Goal: Task Accomplishment & Management: Complete application form

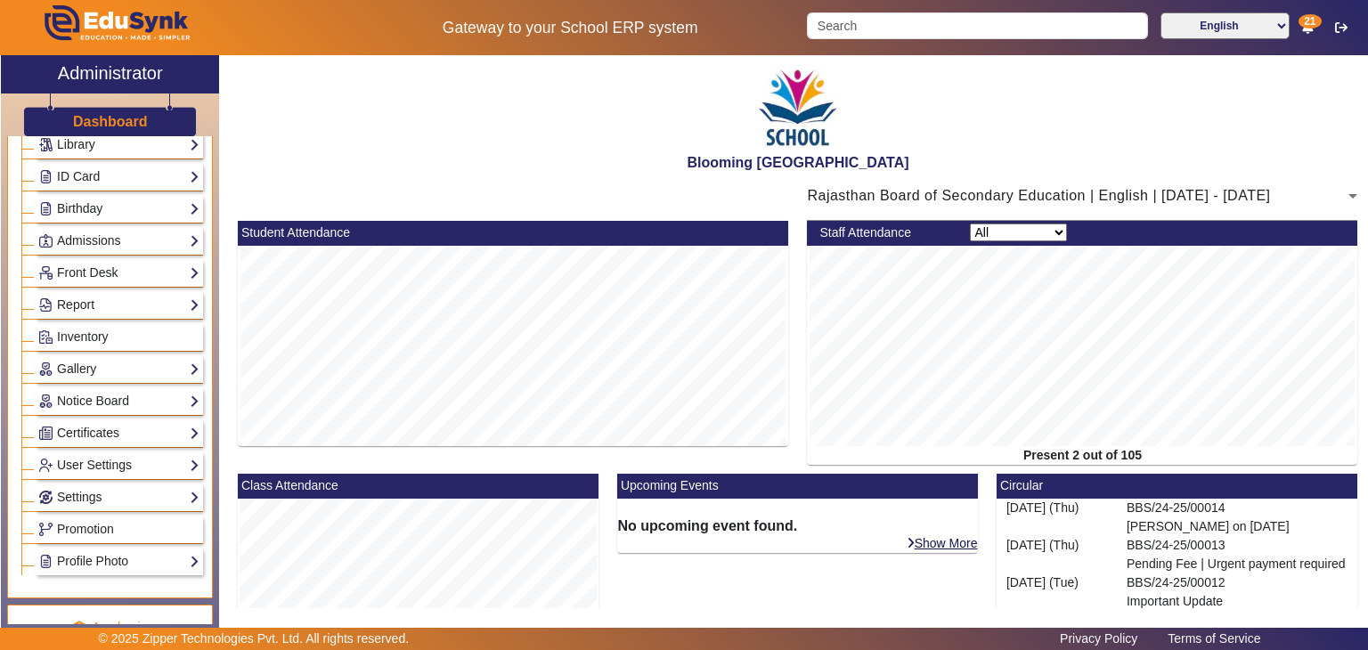
scroll to position [295, 0]
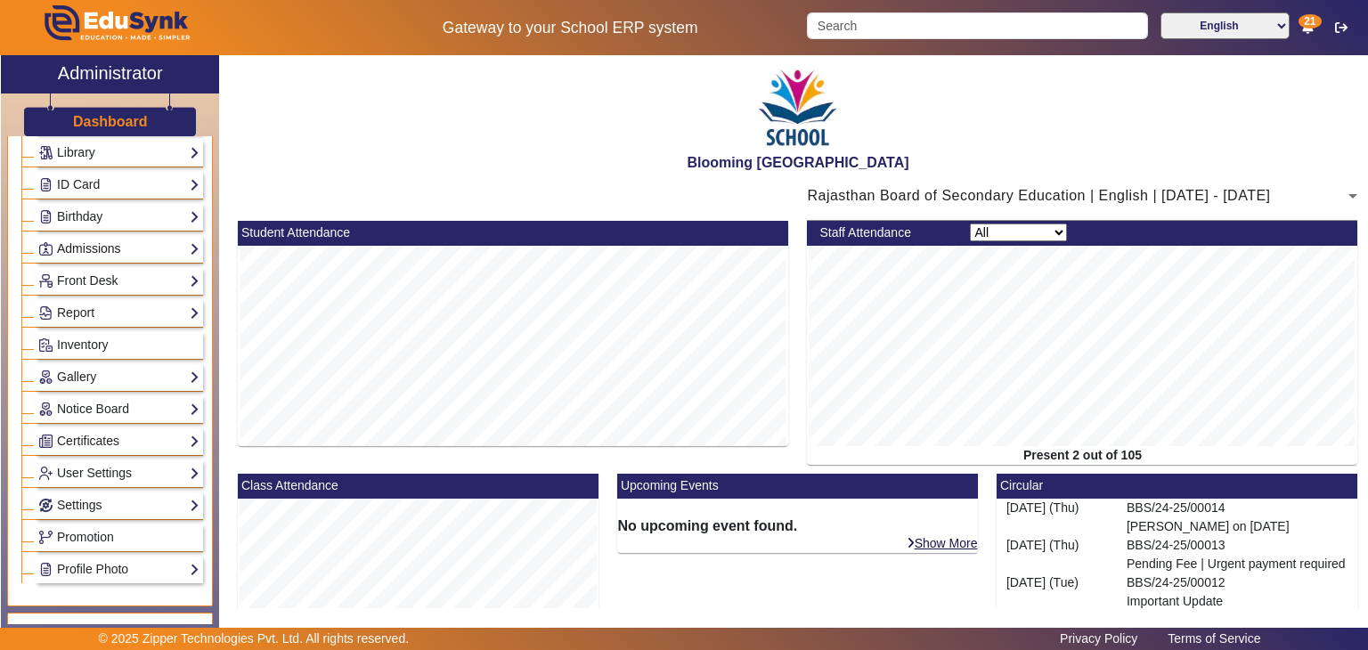
click at [159, 248] on link "Admissions" at bounding box center [118, 249] width 161 height 20
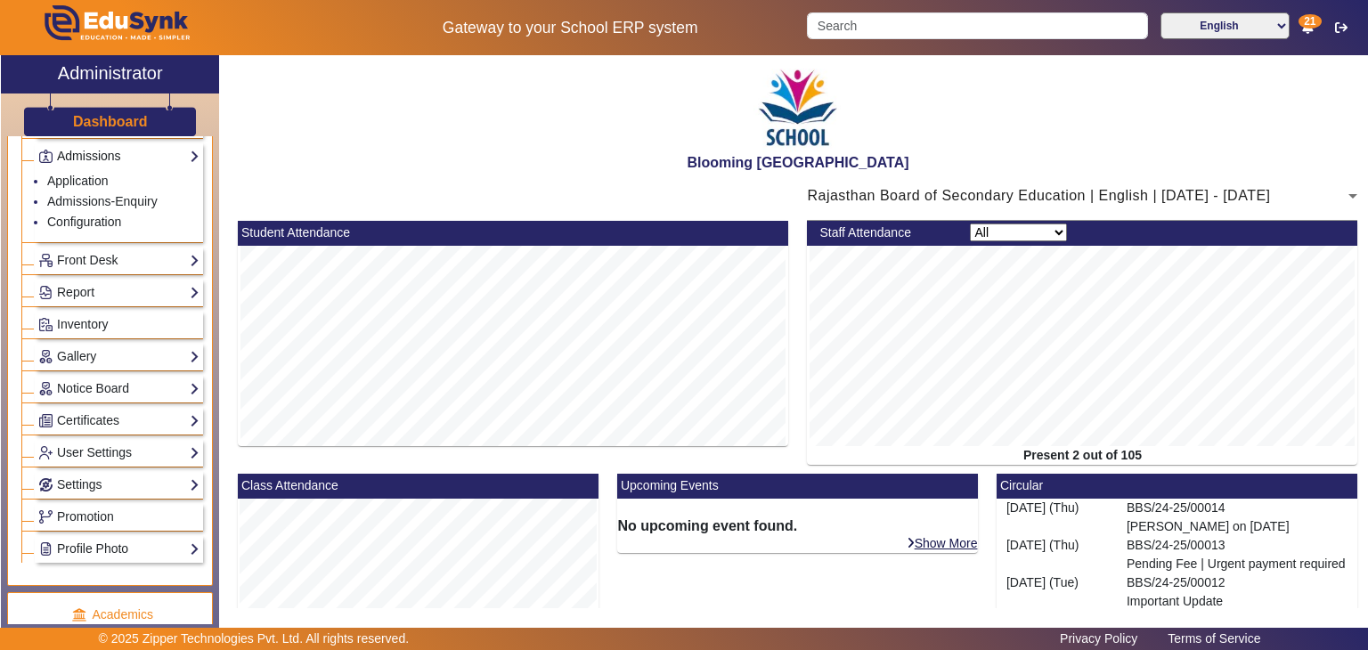
scroll to position [202, 0]
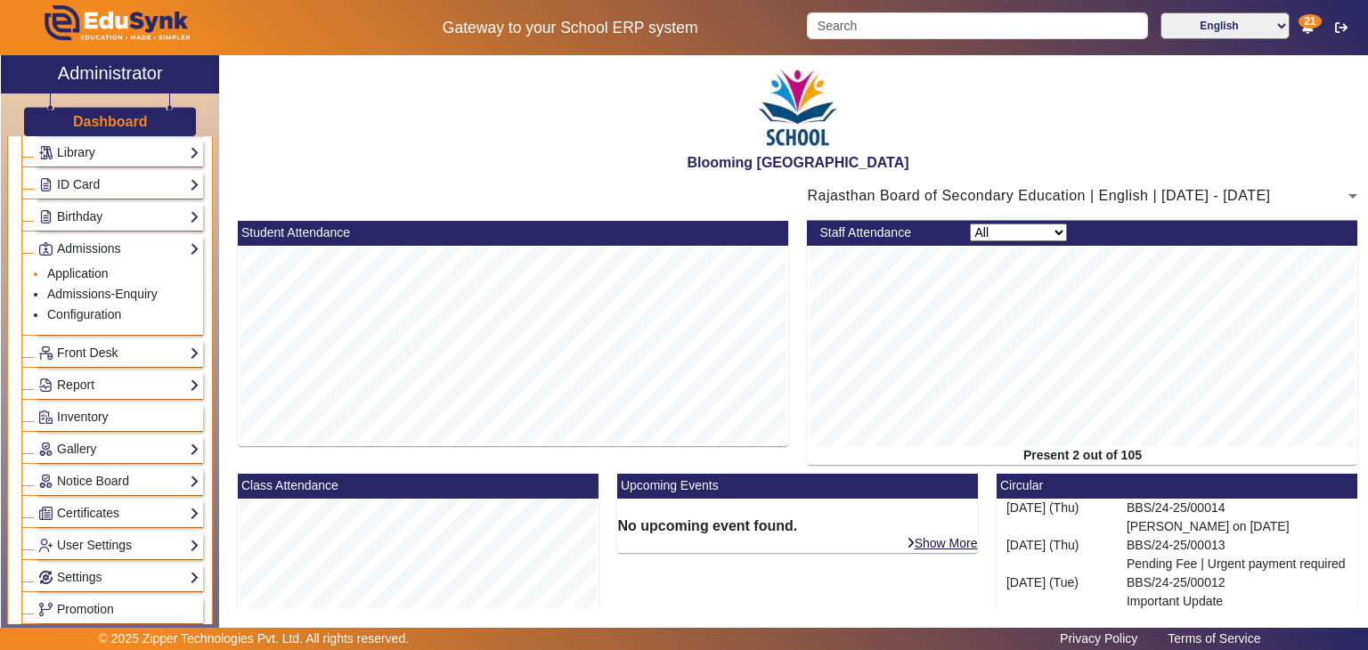
click at [93, 268] on link "Application" at bounding box center [77, 273] width 61 height 14
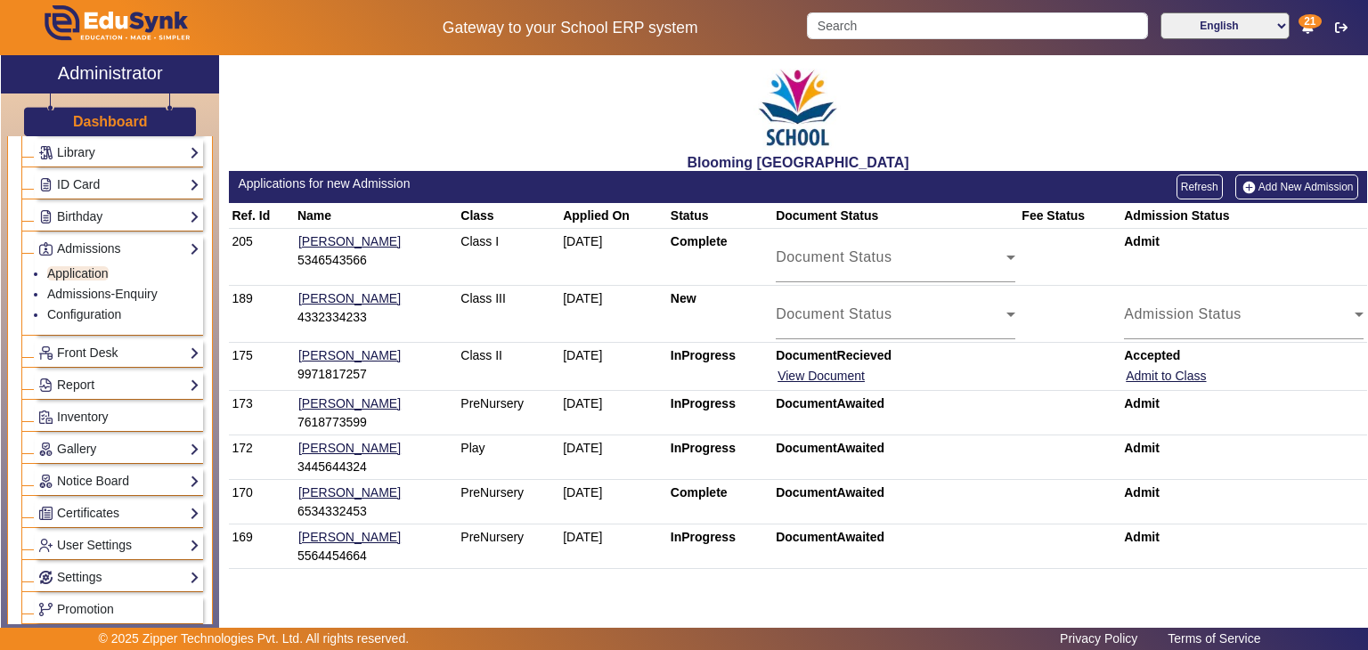
click at [1268, 186] on link "Add New Admission" at bounding box center [1296, 187] width 123 height 25
click at [94, 293] on link "Admissions-Enquiry" at bounding box center [102, 294] width 110 height 14
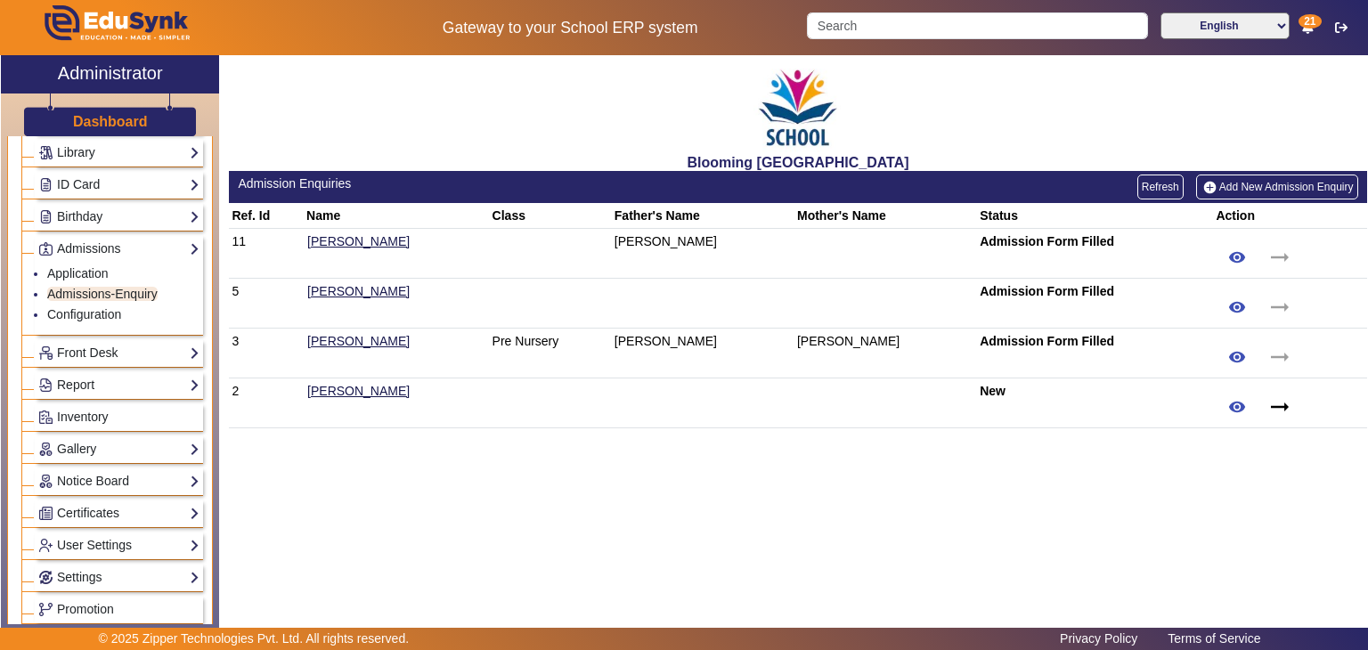
click at [1230, 184] on link "Add New Admission Enquiry" at bounding box center [1277, 187] width 162 height 25
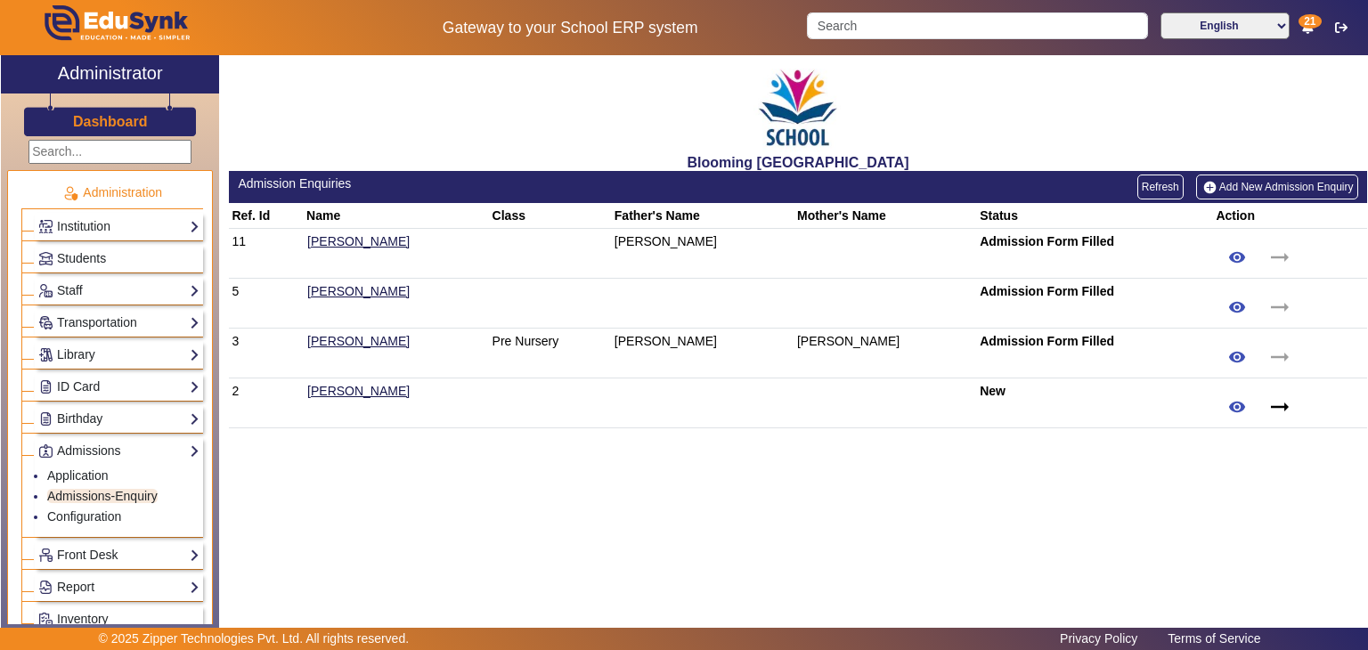
click at [118, 116] on h3 "Dashboard" at bounding box center [110, 121] width 75 height 17
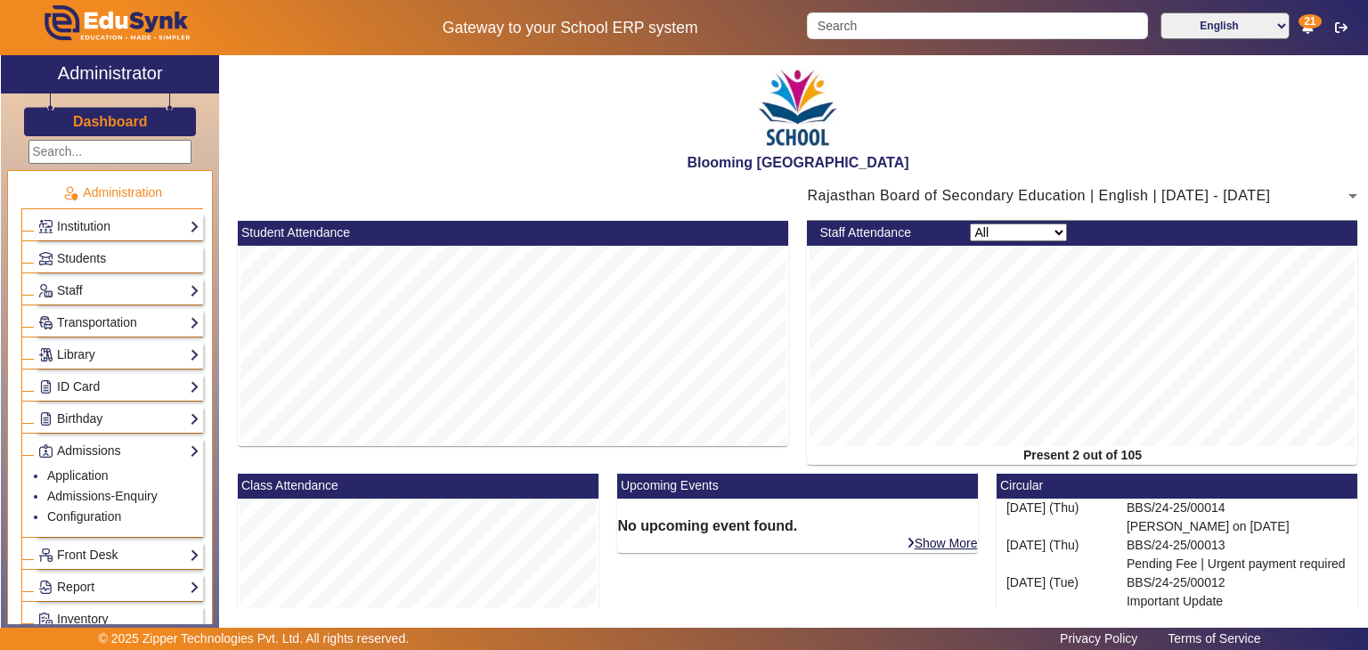
scroll to position [426, 0]
